Goal: Check status: Check status

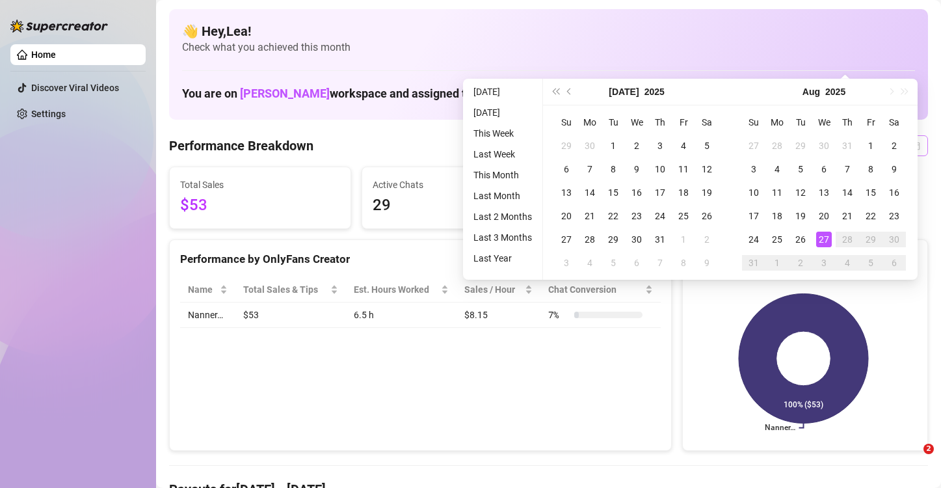
click at [902, 135] on div "[DATE] [DATE]" at bounding box center [830, 145] width 196 height 21
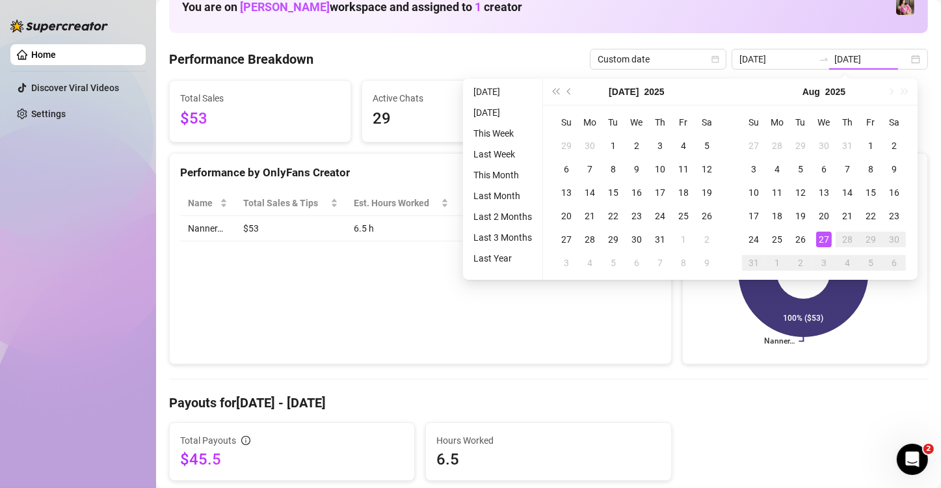
click at [824, 243] on div "27" at bounding box center [824, 240] width 16 height 16
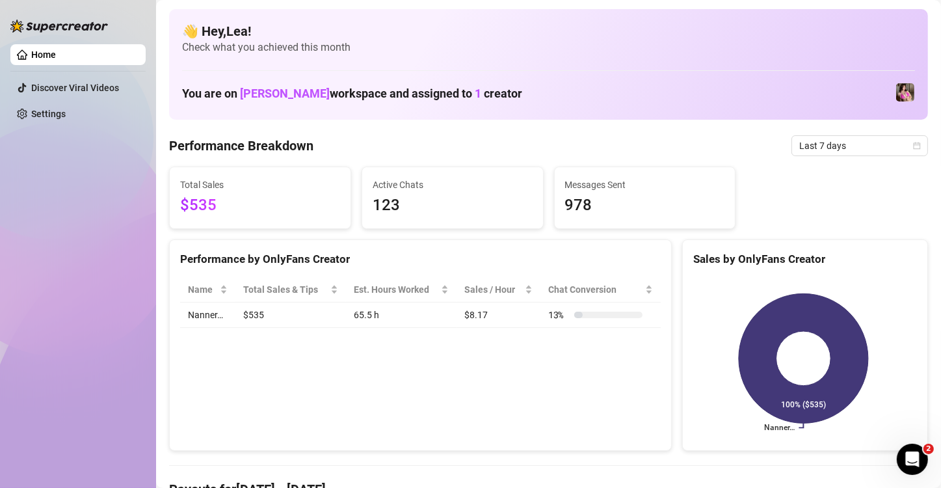
click at [905, 137] on span "Last 7 days" at bounding box center [859, 146] width 121 height 20
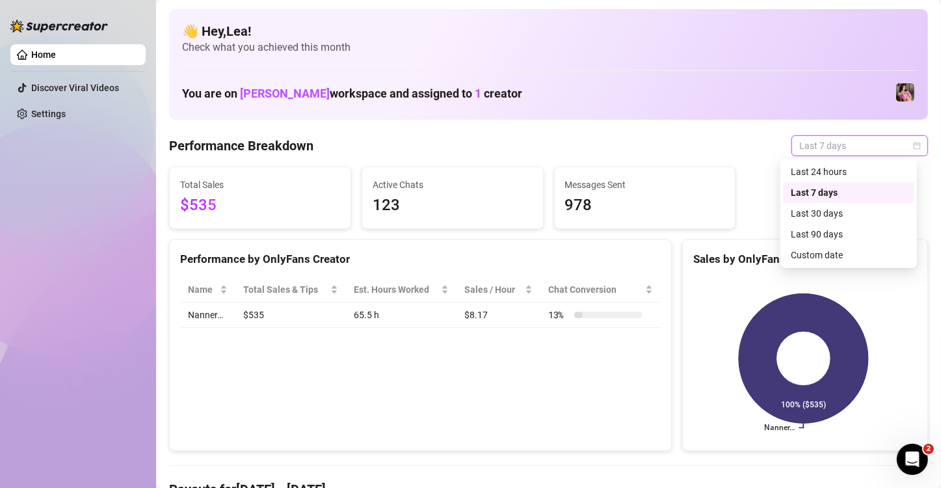
click at [857, 247] on div "Custom date" at bounding box center [848, 255] width 131 height 21
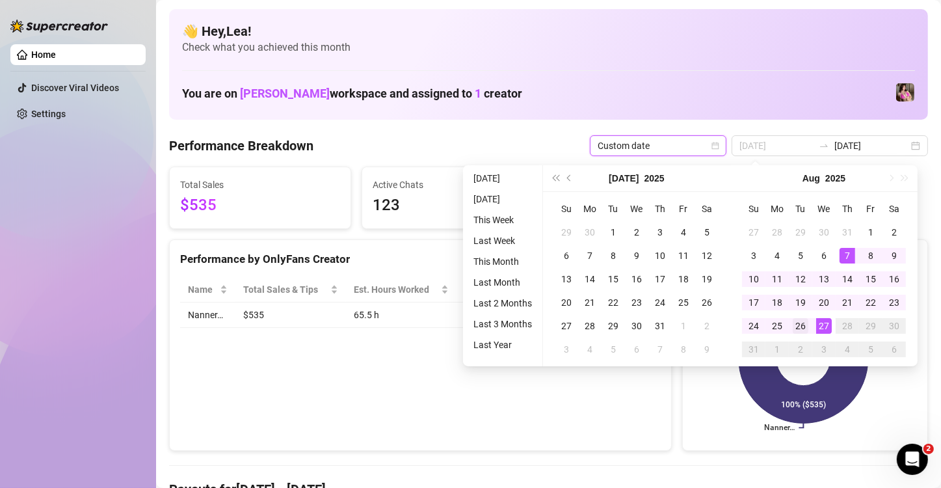
click at [810, 321] on td "26" at bounding box center [800, 325] width 23 height 23
type input "2025-08-26"
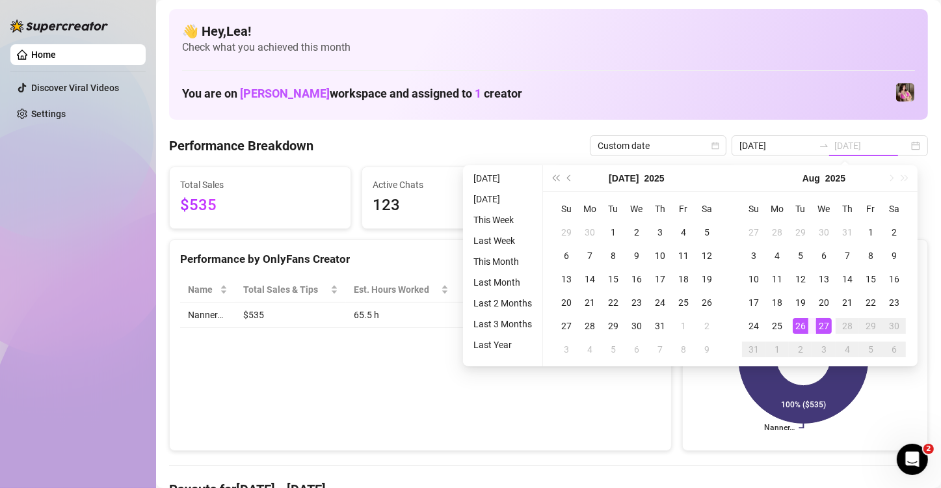
click at [829, 317] on td "27" at bounding box center [824, 325] width 23 height 23
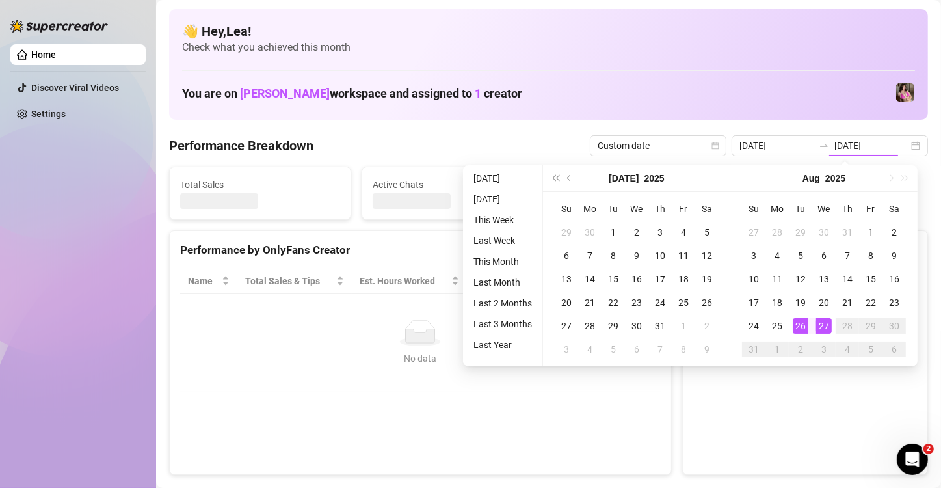
type input "2025-08-26"
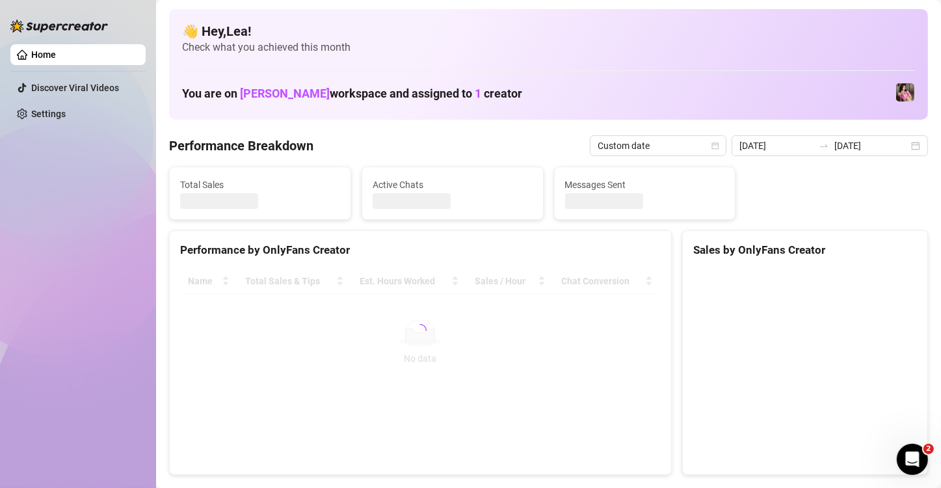
click at [826, 323] on canvas at bounding box center [803, 366] width 221 height 195
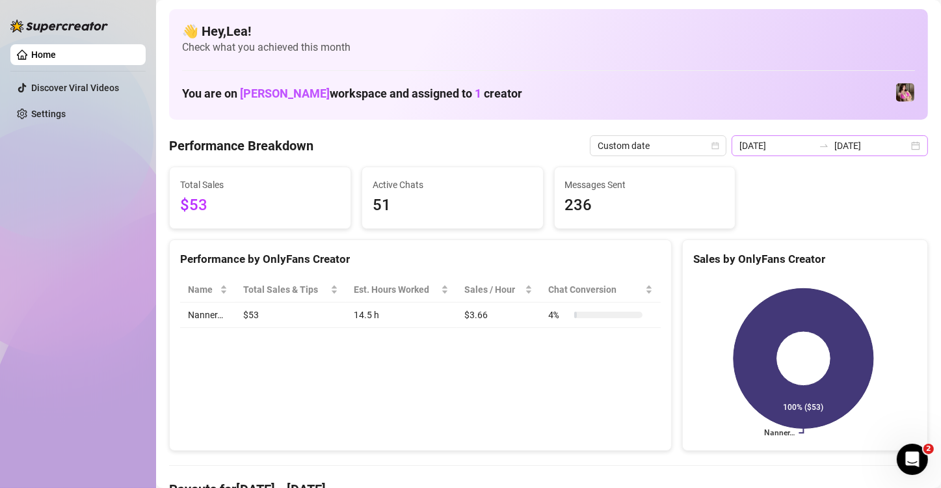
click at [907, 147] on div "2025-08-26 2025-08-27" at bounding box center [830, 145] width 196 height 21
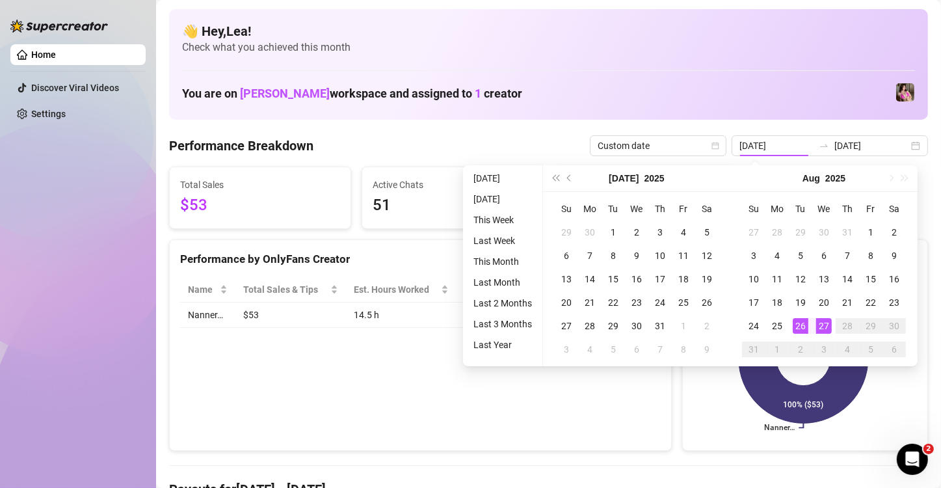
click at [827, 319] on div "27" at bounding box center [824, 326] width 16 height 16
type input "[DATE]"
click at [824, 321] on div "27" at bounding box center [824, 326] width 16 height 16
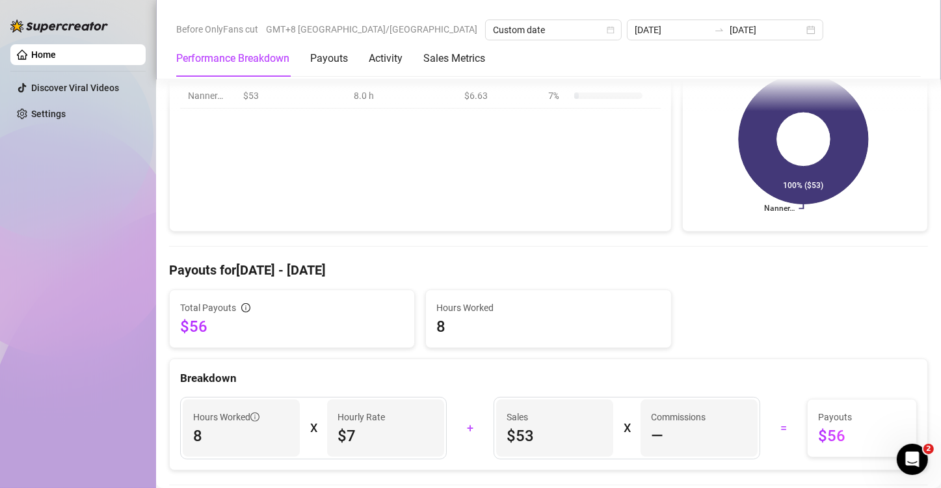
scroll to position [220, 0]
click at [684, 23] on div "Before OnlyFans cut GMT+8 Asia/Manila Custom date 2025-08-27 2025-08-27" at bounding box center [548, 30] width 745 height 21
click at [675, 29] on div "[DATE] [DATE]" at bounding box center [725, 30] width 196 height 21
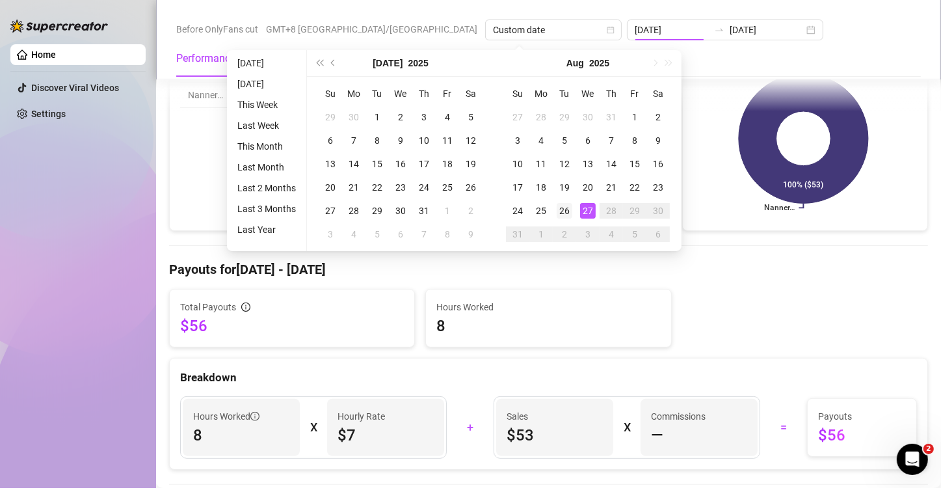
click at [567, 203] on div "26" at bounding box center [565, 211] width 16 height 16
type input "2025-08-26"
click at [572, 208] on td "26" at bounding box center [564, 210] width 23 height 23
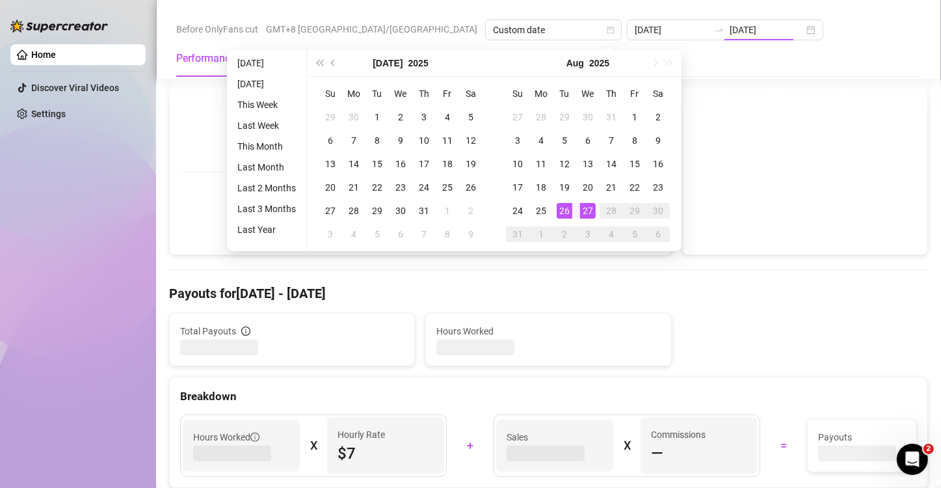
type input "2025-08-26"
